Goal: Task Accomplishment & Management: Manage account settings

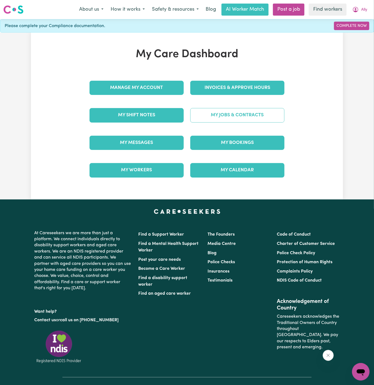
click at [232, 116] on link "My Jobs & Contracts" at bounding box center [237, 115] width 94 height 14
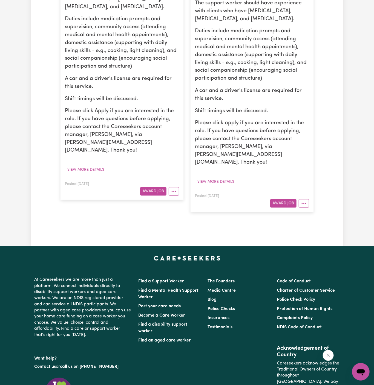
scroll to position [244, 0]
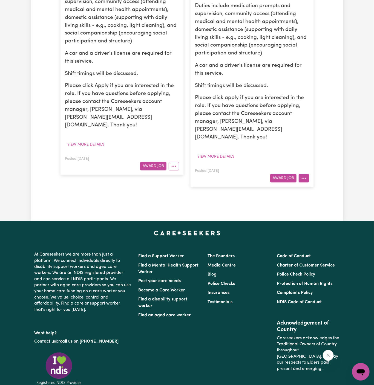
click at [305, 174] on button "More options" at bounding box center [303, 178] width 10 height 8
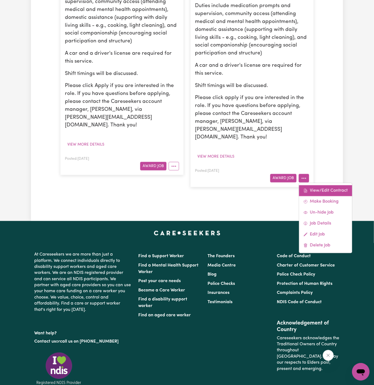
click at [305, 189] on icon at bounding box center [306, 190] width 2 height 3
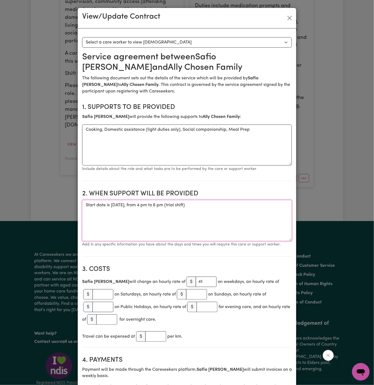
click at [252, 202] on textarea "Start date is Wednesday, 2 June 2025, from 4 pm to 6 pm (trial shift)" at bounding box center [187, 220] width 210 height 41
click at [142, 205] on textarea "Start date is Wednesday, 2 June 2025, from 4 pm to 6 pm (trial shift)" at bounding box center [187, 220] width 210 height 41
click at [140, 217] on textarea "Start date is Wednesday, 2 June 2025, from 4 pm to 6 pm (trial shift)" at bounding box center [187, 220] width 210 height 41
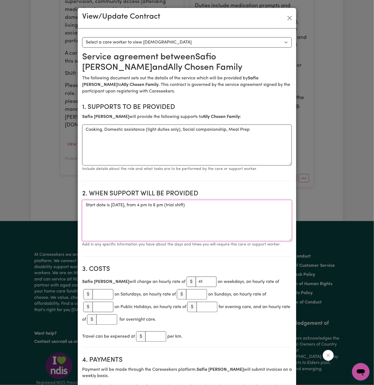
paste textarea "Start date is Wednesday, 2 June 2025, from 4 pm to 6 pm (trial shift)"
click at [140, 217] on textarea "Start date is Wednesday, 2 June 2025, from 4 pm to 6 pm (trial shift) Start dat…" at bounding box center [187, 220] width 210 height 41
click at [138, 218] on textarea "Start date is Wednesday, 2 June 2025, from 4 pm to 6 pm (trial shift) Start dat…" at bounding box center [187, 220] width 210 height 41
click at [144, 219] on textarea "Start date is Wednesday, 2 June 2025, from 4 pm to 6 pm (trial shift) Start dat…" at bounding box center [187, 220] width 210 height 41
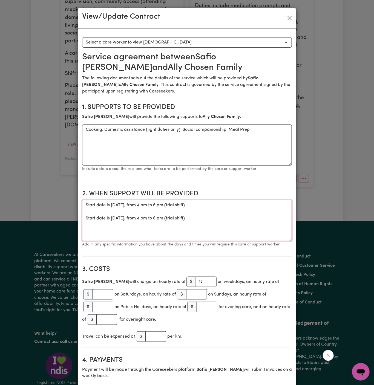
click at [170, 220] on textarea "Start date is Wednesday, 2 June 2025, from 4 pm to 6 pm (trial shift) Start dat…" at bounding box center [187, 220] width 210 height 41
click at [210, 217] on textarea "Start date is Wednesday, 2 June 2025, from 4 pm to 6 pm (trial shift) Start dat…" at bounding box center [187, 220] width 210 height 41
click at [243, 219] on textarea "Start date is Wednesday, 2 June 2025, from 4 pm to 6 pm (trial shift) Start dat…" at bounding box center [187, 220] width 210 height 41
drag, startPoint x: 205, startPoint y: 216, endPoint x: 257, endPoint y: 219, distance: 51.3
click at [257, 219] on textarea "Start date is Wednesday, 2 June 2025, from 4 pm to 6 pm (trial shift) Start dat…" at bounding box center [187, 220] width 210 height 41
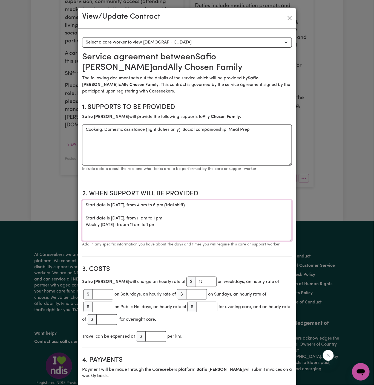
click at [208, 239] on textarea "Start date is Wednesday, 2 June 2025, from 4 pm to 6 pm (trial shift) Start dat…" at bounding box center [187, 220] width 210 height 41
click at [126, 222] on textarea "Start date is Wednesday, 2 June 2025, from 4 pm to 6 pm (trial shift) Start dat…" at bounding box center [187, 220] width 210 height 41
click at [214, 217] on textarea "Start date is Wednesday, 2 June 2025, from 4 pm to 6 pm (trial shift) Start dat…" at bounding box center [187, 220] width 210 height 41
click at [133, 224] on textarea "Start date is Wednesday, 2 June 2025, from 4 pm to 6 pm (trial shift) Start dat…" at bounding box center [187, 220] width 210 height 41
click at [166, 224] on textarea "Start date is Wednesday, 2 June 2025, from 4 pm to 6 pm (trial shift) Start dat…" at bounding box center [187, 220] width 210 height 41
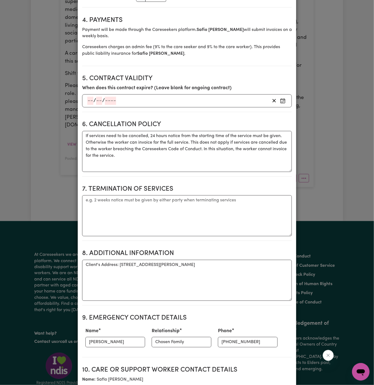
scroll to position [423, 0]
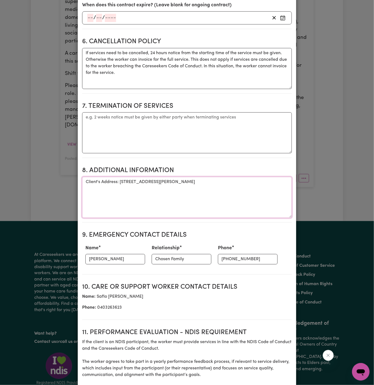
click at [190, 177] on textarea "Client's Address: Unit 2, 72 Barton Street, Reservoir 3073 VIC" at bounding box center [187, 197] width 210 height 41
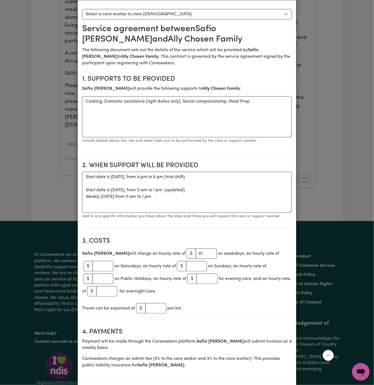
scroll to position [23, 0]
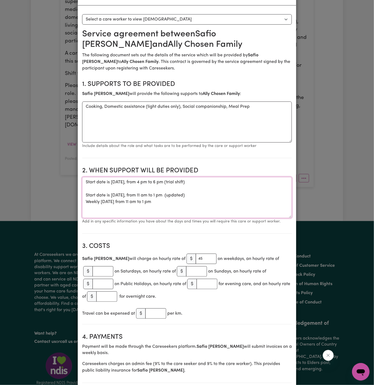
click at [231, 196] on textarea "Start date is Wednesday, 2 June 2025, from 4 pm to 6 pm (trial shift) Start dat…" at bounding box center [187, 197] width 210 height 41
click at [112, 200] on textarea "Start date is Wednesday, 2 June 2025, from 4 pm to 6 pm (trial shift) Start dat…" at bounding box center [187, 197] width 210 height 41
click at [169, 209] on textarea "Start date is Wednesday, 2 June 2025, from 4 pm to 6 pm (trial shift) Start dat…" at bounding box center [187, 197] width 210 height 41
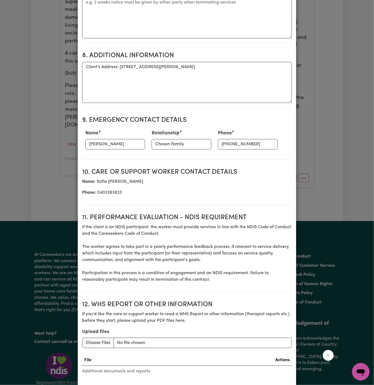
scroll to position [565, 0]
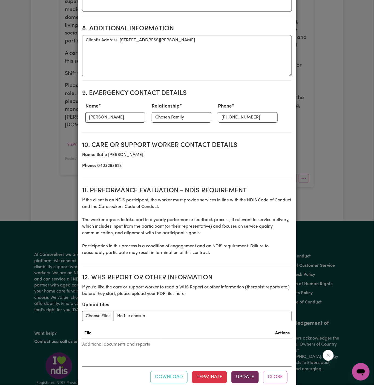
type textarea "Start date is Wednesday, 2 June 2025, from 4 pm to 6 pm (trial shift) Start dat…"
click at [242, 371] on button "Update" at bounding box center [244, 377] width 27 height 12
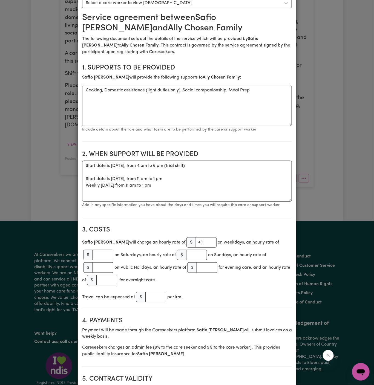
scroll to position [0, 0]
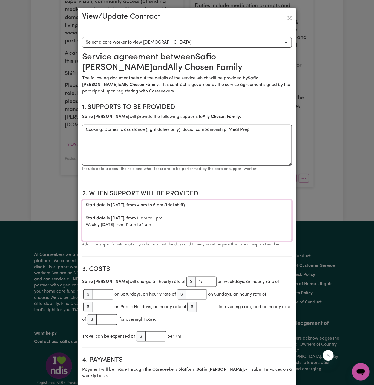
click at [187, 217] on textarea "Start date is Wednesday, 2 June 2025, from 4 pm to 6 pm (trial shift) Start dat…" at bounding box center [187, 220] width 210 height 41
drag, startPoint x: 182, startPoint y: 223, endPoint x: 66, endPoint y: 219, distance: 116.0
click at [66, 219] on div "View/Update Contract Select a contract to view Select a care worker to view con…" at bounding box center [187, 192] width 374 height 385
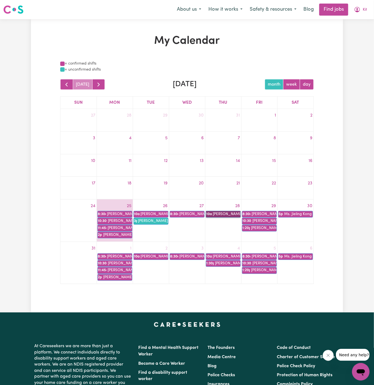
click at [224, 213] on link "10a [PERSON_NAME]" at bounding box center [223, 214] width 35 height 7
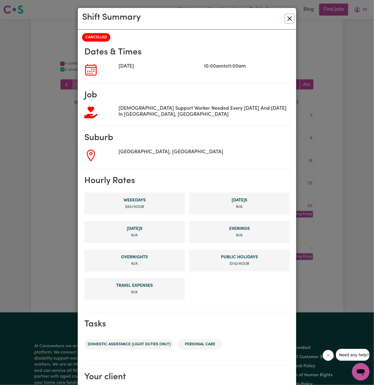
click at [291, 18] on button "Close" at bounding box center [289, 18] width 9 height 9
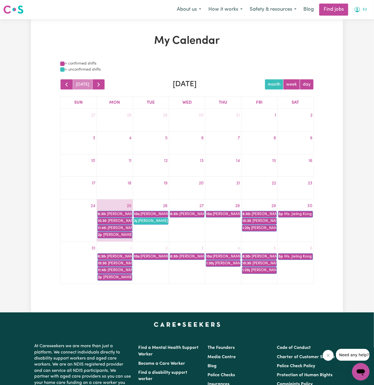
click at [364, 12] on span "Kit" at bounding box center [364, 10] width 4 height 6
click at [344, 21] on link "My Account" at bounding box center [348, 21] width 43 height 10
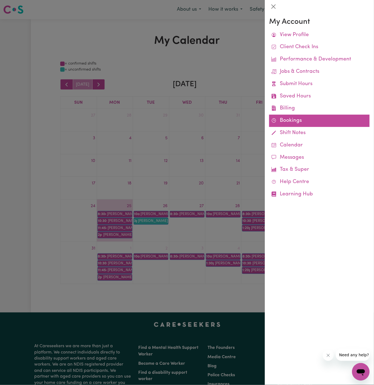
click at [286, 120] on link "Bookings" at bounding box center [319, 121] width 100 height 12
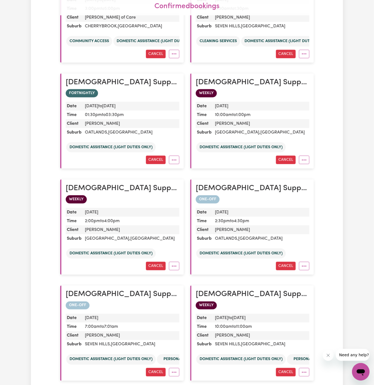
scroll to position [237, 0]
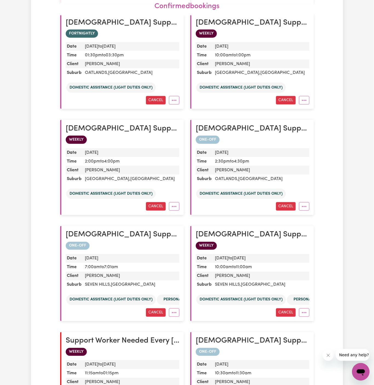
click at [221, 266] on dd "10:00am to 11:00am" at bounding box center [261, 267] width 97 height 9
copy dd "10:00am to 11:00am"
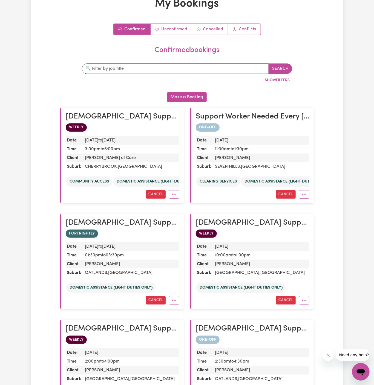
scroll to position [0, 0]
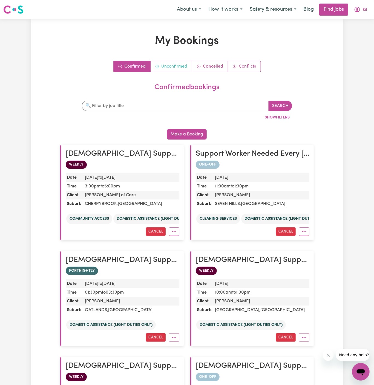
click at [177, 65] on link "Unconfirmed" at bounding box center [171, 66] width 42 height 11
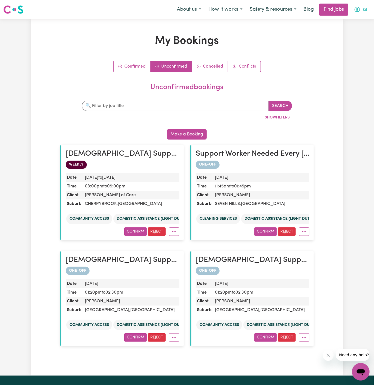
click at [364, 11] on span "Kit" at bounding box center [364, 10] width 4 height 6
click at [346, 22] on link "My Account" at bounding box center [348, 21] width 43 height 10
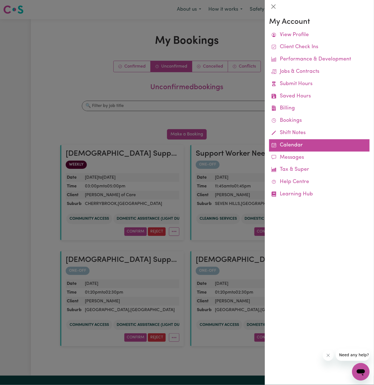
click at [286, 144] on link "Calendar" at bounding box center [319, 145] width 100 height 12
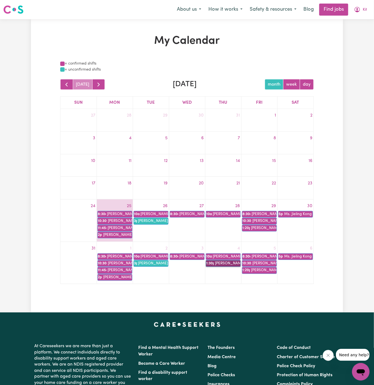
click at [232, 263] on link "1:30p [PERSON_NAME]" at bounding box center [223, 263] width 35 height 7
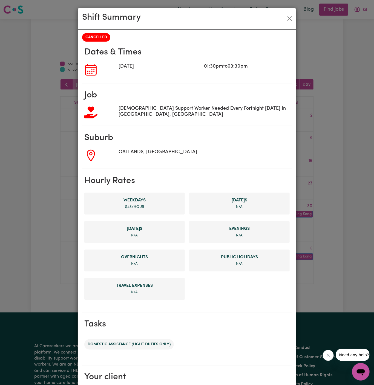
click at [346, 127] on div "Shift Summary CANCELLED Dates & Times [DATE] 01:30pm to 03:30pm Job [DEMOGRAPHI…" at bounding box center [187, 192] width 374 height 385
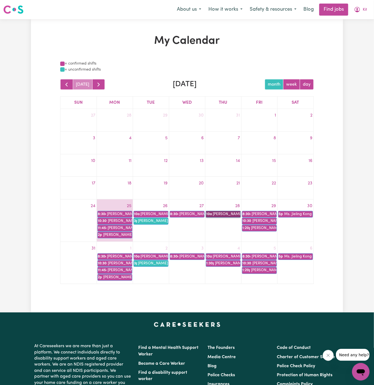
click at [225, 213] on link "10a [PERSON_NAME]" at bounding box center [223, 214] width 35 height 7
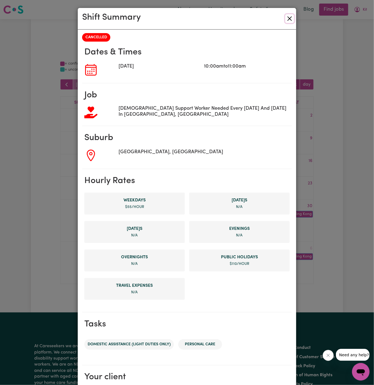
click at [290, 18] on button "Close" at bounding box center [289, 18] width 9 height 9
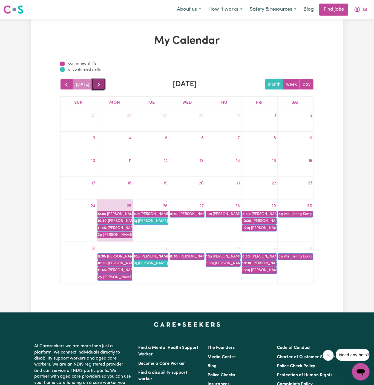
click at [96, 85] on span "button" at bounding box center [98, 84] width 7 height 7
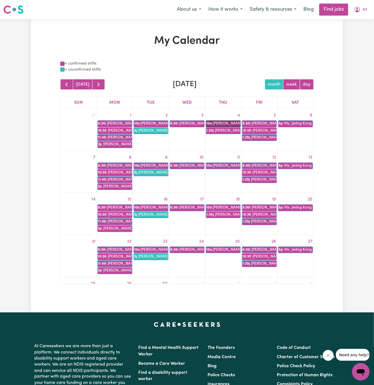
click at [221, 121] on link "10a [PERSON_NAME]" at bounding box center [223, 123] width 35 height 7
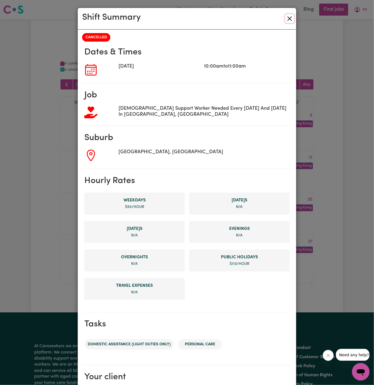
click at [286, 22] on button "Close" at bounding box center [289, 18] width 9 height 9
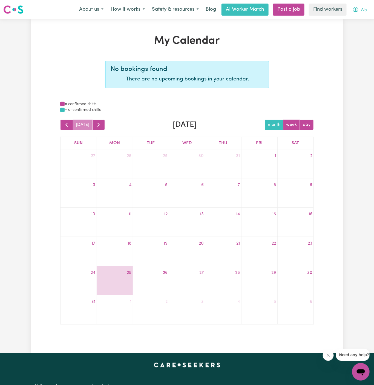
click at [364, 14] on button "Ally" at bounding box center [359, 9] width 22 height 11
click at [356, 32] on link "Logout" at bounding box center [348, 31] width 43 height 10
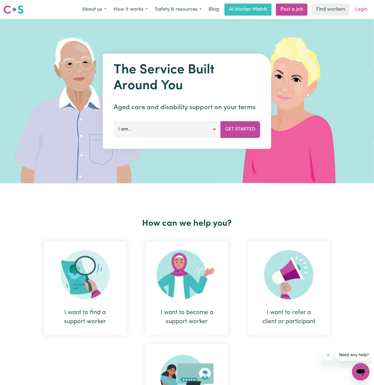
click at [364, 13] on link "Login" at bounding box center [360, 10] width 19 height 12
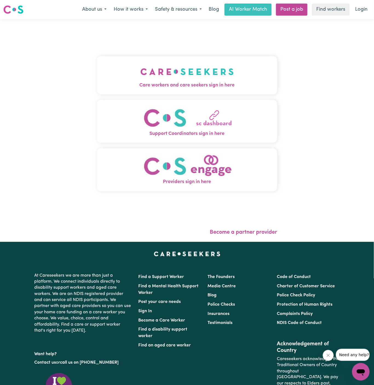
click at [225, 90] on button "Care workers and care seekers sign in here" at bounding box center [187, 75] width 180 height 38
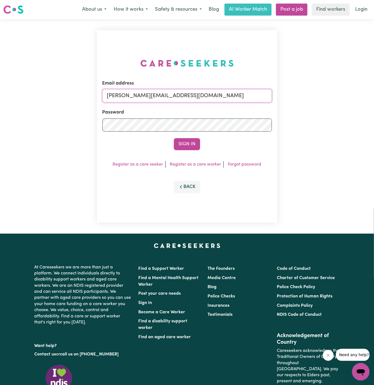
click at [206, 92] on input "dyan@careseekers.com.au" at bounding box center [186, 95] width 169 height 13
drag, startPoint x: 139, startPoint y: 95, endPoint x: 320, endPoint y: 117, distance: 182.3
click at [320, 117] on div "Email address superuser~JoanFergusonKNC@careseekers.com.au Password Sign In Reg…" at bounding box center [187, 126] width 374 height 214
paste input "ggkytuan@yahoo.com"
type input "superuser~ggkytuan@yahoo.com"
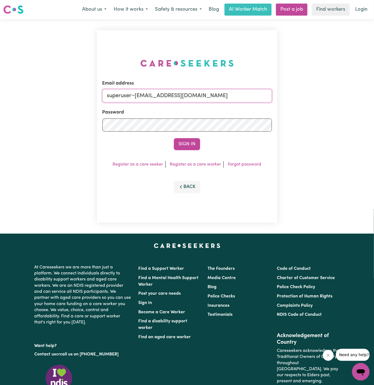
click at [174, 138] on button "Sign In" at bounding box center [187, 144] width 26 height 12
